Goal: Task Accomplishment & Management: Manage account settings

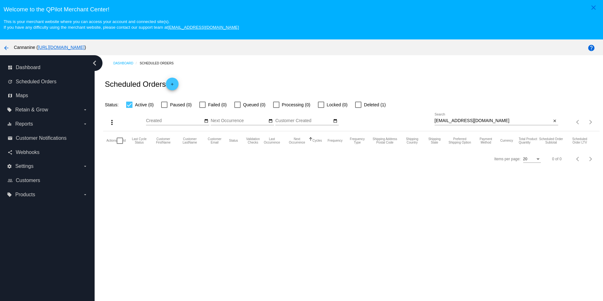
click at [364, 107] on span "Deleted (1)" at bounding box center [375, 105] width 22 height 8
click at [358, 108] on input "Deleted (1)" at bounding box center [358, 108] width 0 height 0
checkbox input "true"
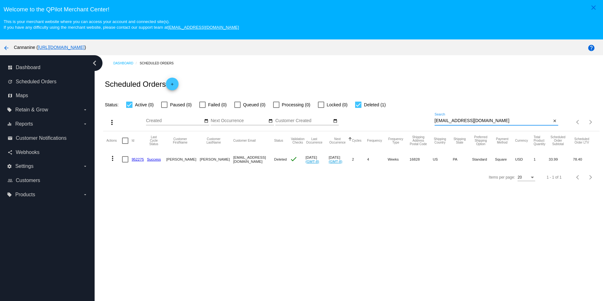
click at [492, 122] on input "[EMAIL_ADDRESS][DOMAIN_NAME]" at bounding box center [493, 120] width 117 height 5
click at [491, 122] on input "[EMAIL_ADDRESS][DOMAIN_NAME]" at bounding box center [493, 120] width 117 height 5
paste input "390050"
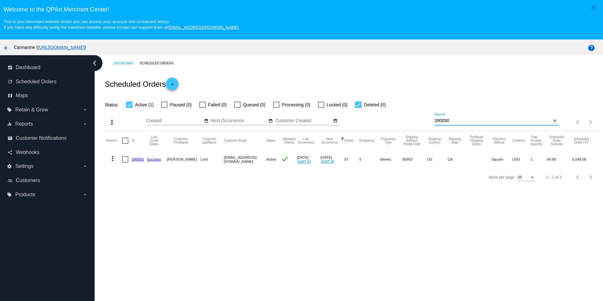
type input "390050"
click at [141, 161] on link "390050" at bounding box center [138, 159] width 12 height 4
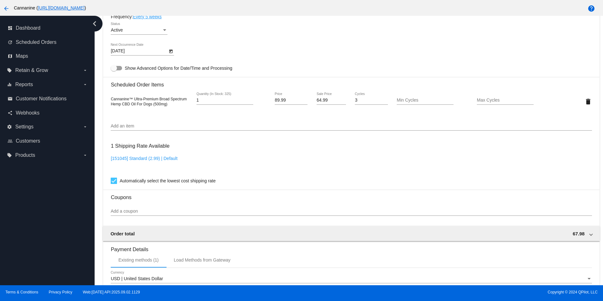
scroll to position [390, 0]
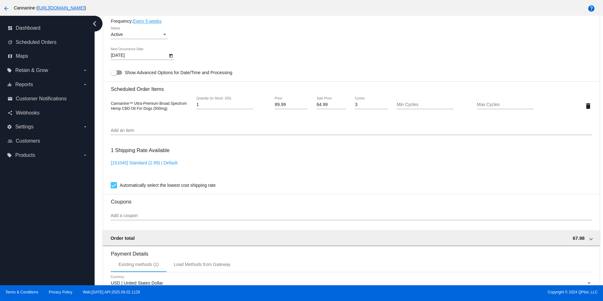
click at [15, 191] on div "dashboard Dashboard update Scheduled Orders map Maps local_offer Retain & Grow …" at bounding box center [47, 150] width 95 height 269
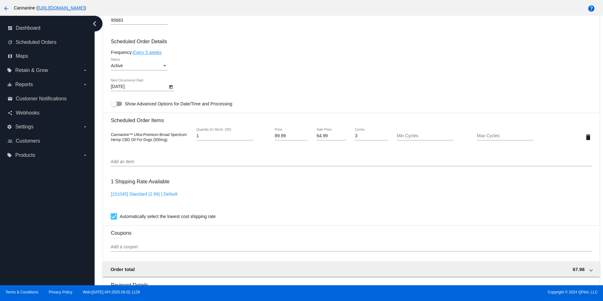
scroll to position [359, 0]
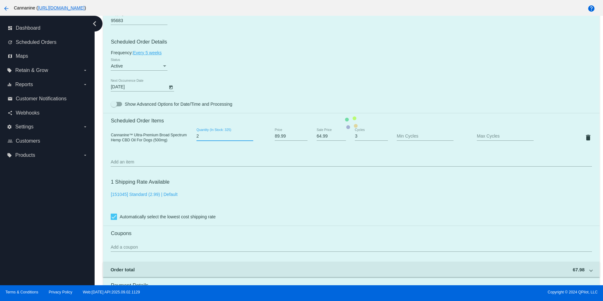
click at [250, 139] on input "2" at bounding box center [225, 136] width 57 height 5
click at [250, 139] on mat-card "Customer 717843: [PERSON_NAME] [EMAIL_ADDRESS][DOMAIN_NAME] Customer Shipping E…" at bounding box center [351, 122] width 496 height 631
type input "6"
click at [249, 138] on input "6" at bounding box center [225, 136] width 57 height 5
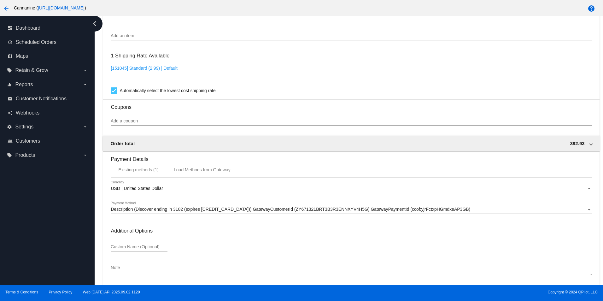
scroll to position [516, 0]
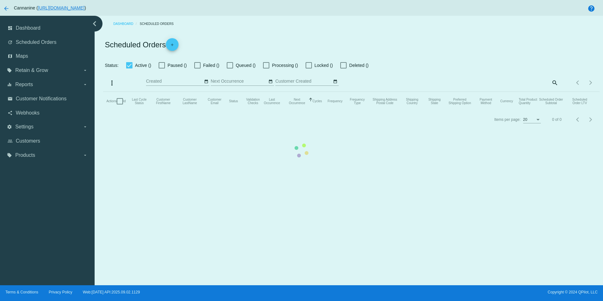
checkbox input "true"
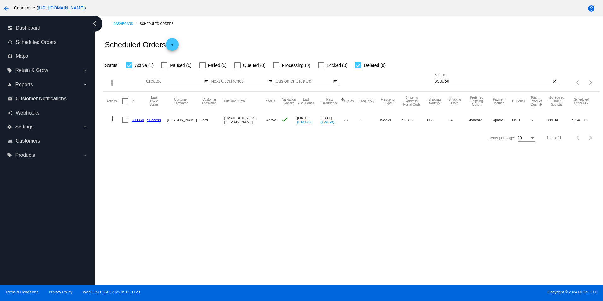
click at [136, 122] on link "390050" at bounding box center [138, 120] width 12 height 4
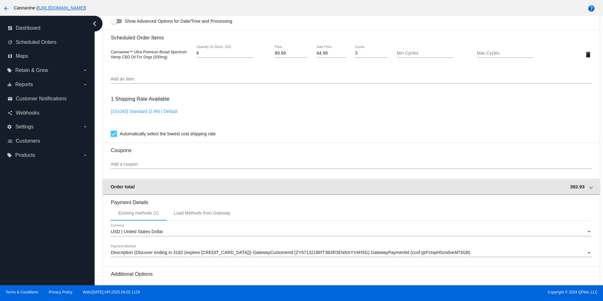
scroll to position [516, 0]
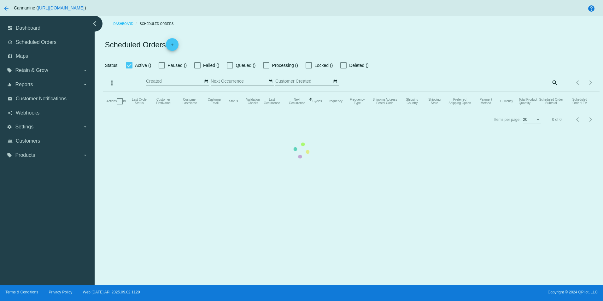
checkbox input "true"
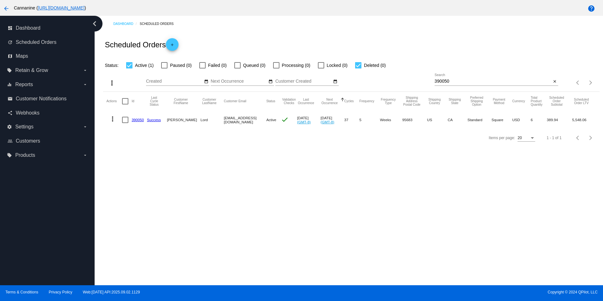
click at [113, 121] on mat-icon "more_vert" at bounding box center [113, 119] width 8 height 8
click at [135, 163] on span "Process Now" at bounding box center [138, 165] width 26 height 5
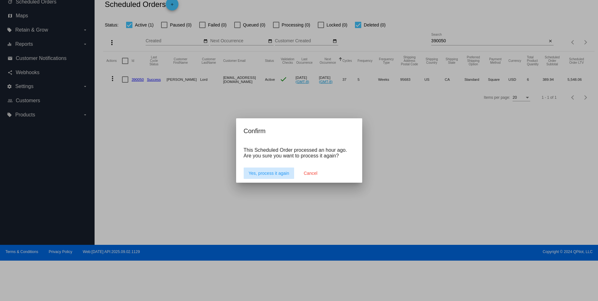
click at [278, 173] on span "Yes, process it again" at bounding box center [269, 173] width 41 height 5
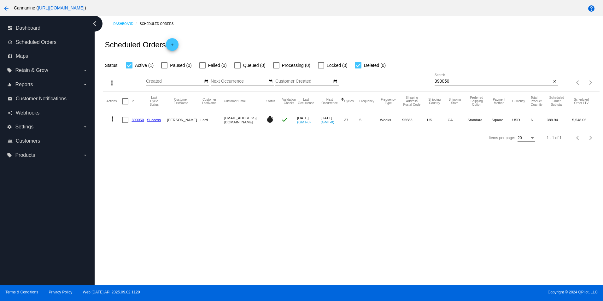
click at [136, 119] on link "390050" at bounding box center [138, 120] width 12 height 4
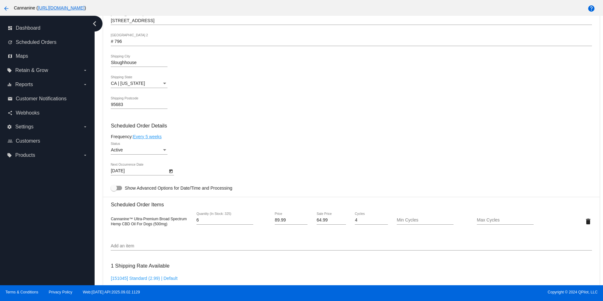
scroll to position [315, 0]
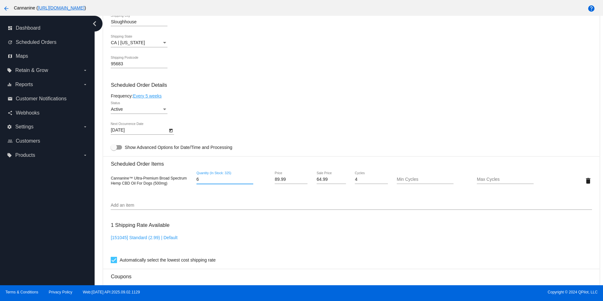
click at [235, 182] on input "6" at bounding box center [225, 179] width 57 height 5
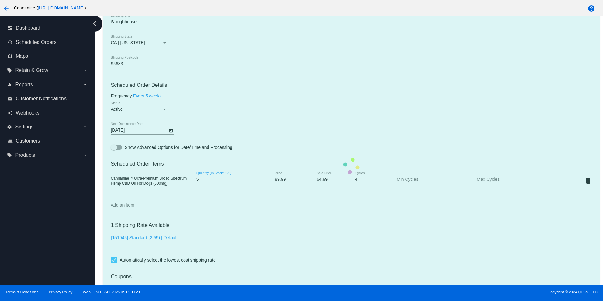
click at [250, 182] on input "5" at bounding box center [225, 179] width 57 height 5
click at [250, 185] on mat-card "Customer 717843: [PERSON_NAME] [EMAIL_ADDRESS][DOMAIN_NAME] Customer Shipping E…" at bounding box center [351, 165] width 496 height 631
click at [250, 182] on input "4" at bounding box center [225, 179] width 57 height 5
click at [250, 182] on input "3" at bounding box center [225, 179] width 57 height 5
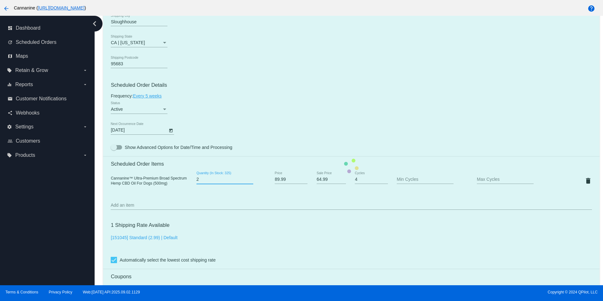
click at [250, 182] on input "2" at bounding box center [225, 179] width 57 height 5
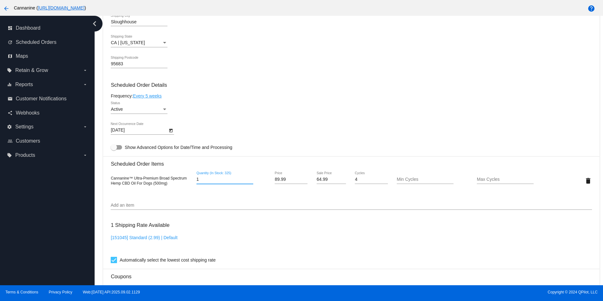
type input "1"
click at [250, 182] on input "1" at bounding box center [225, 179] width 57 height 5
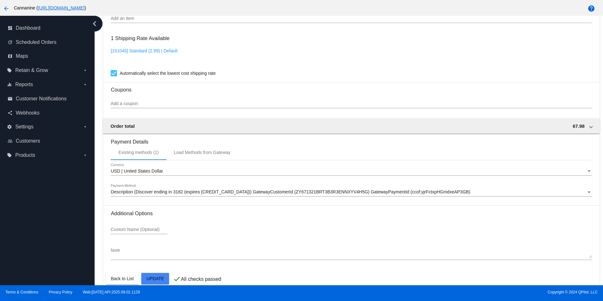
scroll to position [516, 0]
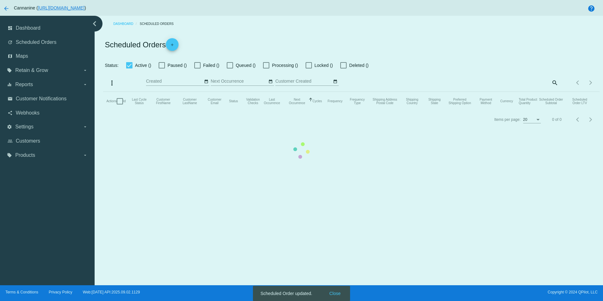
checkbox input "true"
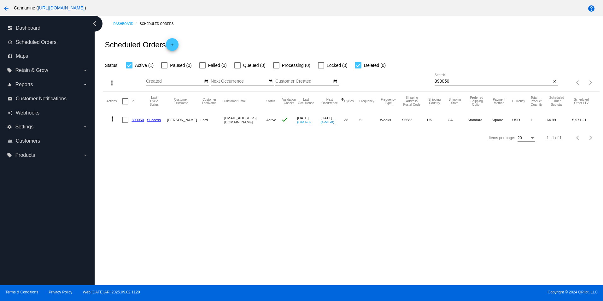
click at [139, 122] on link "390050" at bounding box center [138, 120] width 12 height 4
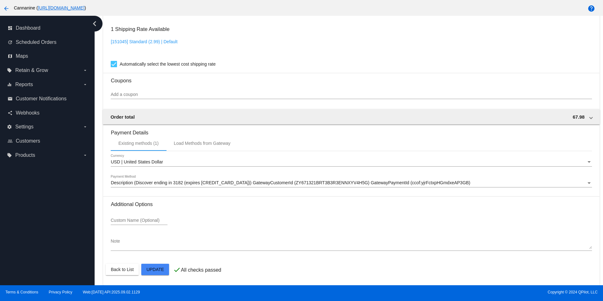
scroll to position [516, 0]
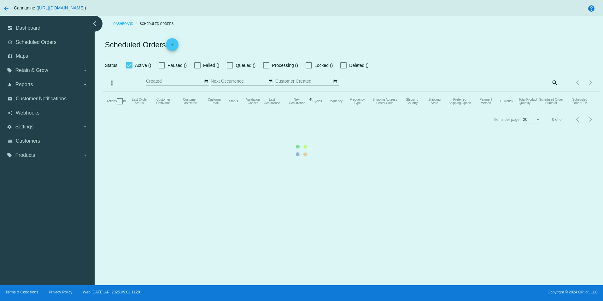
checkbox input "true"
